Goal: Information Seeking & Learning: Find contact information

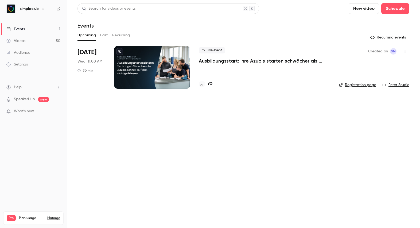
click at [228, 60] on p "Ausbildungsstart: Ihre Azubis starten schwächer als gedacht? ([DATE])" at bounding box center [265, 61] width 132 height 6
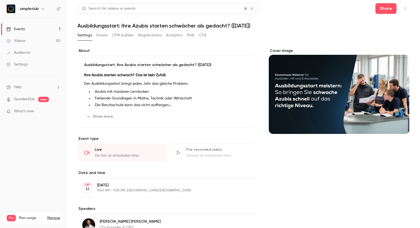
click at [145, 34] on button "Registrations" at bounding box center [150, 35] width 24 height 9
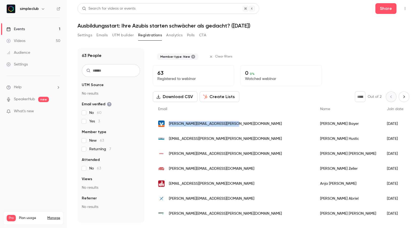
drag, startPoint x: 239, startPoint y: 124, endPoint x: 170, endPoint y: 125, distance: 69.1
click at [170, 125] on div "[PERSON_NAME][EMAIL_ADDRESS][PERSON_NAME][DOMAIN_NAME]" at bounding box center [234, 123] width 162 height 15
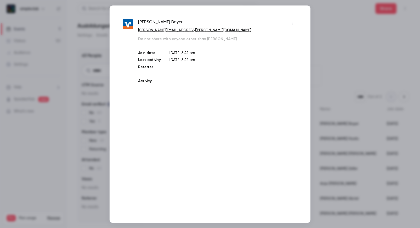
copy span "[PERSON_NAME][EMAIL_ADDRESS][PERSON_NAME][DOMAIN_NAME]"
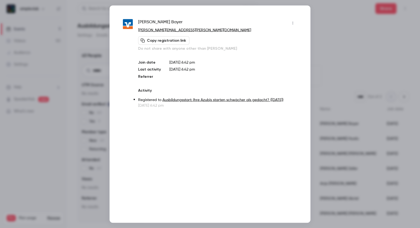
click at [171, 40] on button "Copy registration link" at bounding box center [163, 40] width 51 height 9
click at [84, 79] on div at bounding box center [210, 114] width 420 height 228
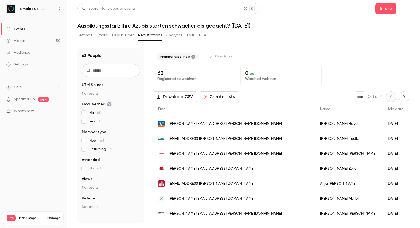
click at [175, 123] on span "[PERSON_NAME][EMAIL_ADDRESS][PERSON_NAME][DOMAIN_NAME]" at bounding box center [225, 124] width 113 height 6
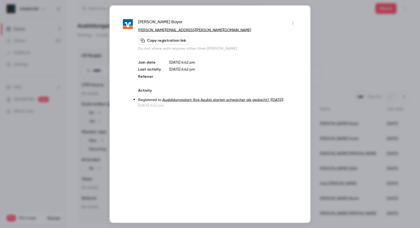
click at [203, 30] on p "[PERSON_NAME][EMAIL_ADDRESS][PERSON_NAME][DOMAIN_NAME]" at bounding box center [217, 30] width 159 height 6
drag, startPoint x: 206, startPoint y: 29, endPoint x: 137, endPoint y: 30, distance: 68.6
click at [137, 30] on div "[PERSON_NAME] [PERSON_NAME][EMAIL_ADDRESS][PERSON_NAME][DOMAIN_NAME] Copy regis…" at bounding box center [210, 63] width 174 height 89
copy link "[PERSON_NAME][EMAIL_ADDRESS][PERSON_NAME][DOMAIN_NAME]"
click at [81, 40] on div at bounding box center [210, 114] width 420 height 228
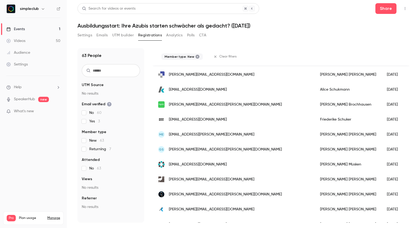
scroll to position [244, 0]
drag, startPoint x: 209, startPoint y: 164, endPoint x: 230, endPoint y: 164, distance: 21.1
click at [230, 164] on div "[EMAIL_ADDRESS][DOMAIN_NAME]" at bounding box center [234, 163] width 162 height 15
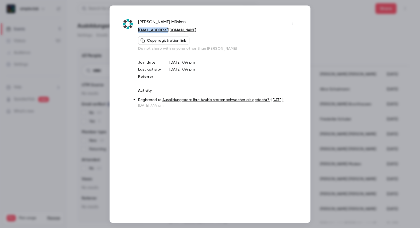
drag, startPoint x: 171, startPoint y: 31, endPoint x: 137, endPoint y: 30, distance: 33.4
click at [137, 30] on div "[PERSON_NAME] [EMAIL_ADDRESS][DOMAIN_NAME] Copy registration link Do not share …" at bounding box center [210, 63] width 174 height 89
copy link "[EMAIL_ADDRESS][DOMAIN_NAME]"
click at [95, 149] on div at bounding box center [210, 114] width 420 height 228
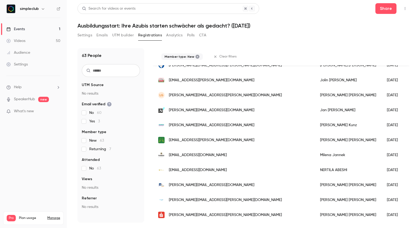
scroll to position [472, 0]
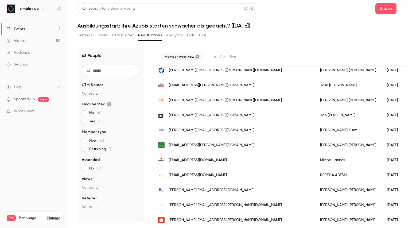
click at [110, 74] on input "text" at bounding box center [111, 70] width 58 height 13
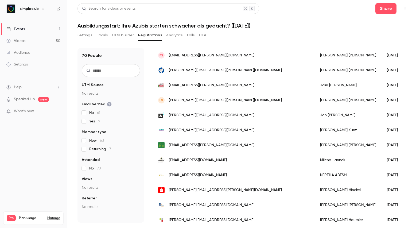
click at [106, 67] on input "text" at bounding box center [111, 70] width 58 height 13
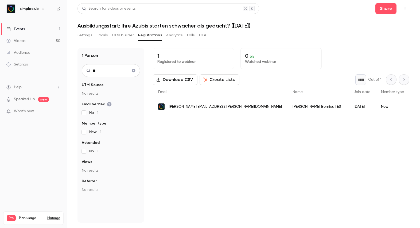
type input "*"
type input "****"
